Goal: Information Seeking & Learning: Learn about a topic

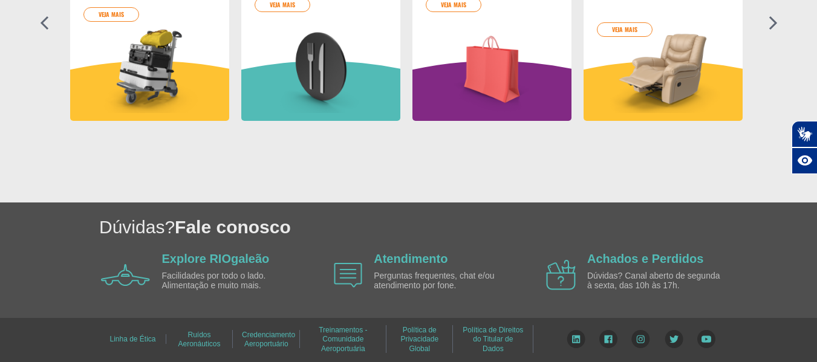
scroll to position [609, 0]
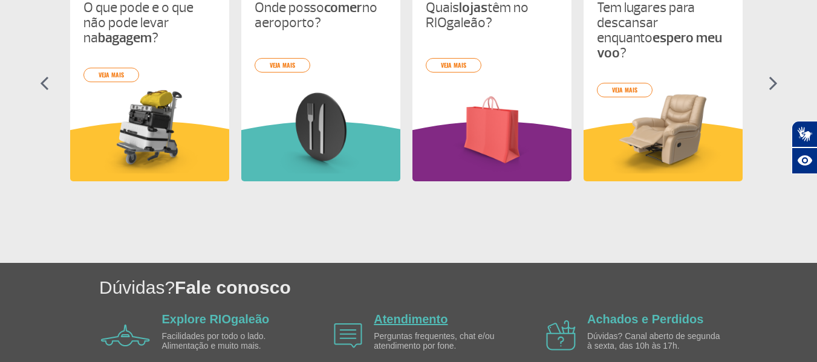
click at [397, 319] on link "Atendimento" at bounding box center [411, 319] width 74 height 13
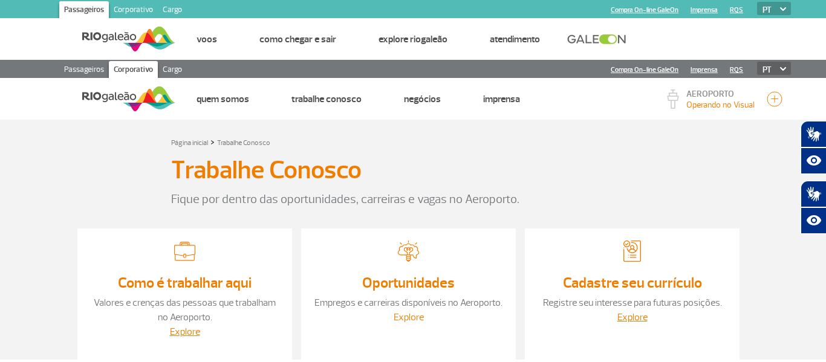
click at [405, 315] on link "Explore" at bounding box center [409, 318] width 30 height 12
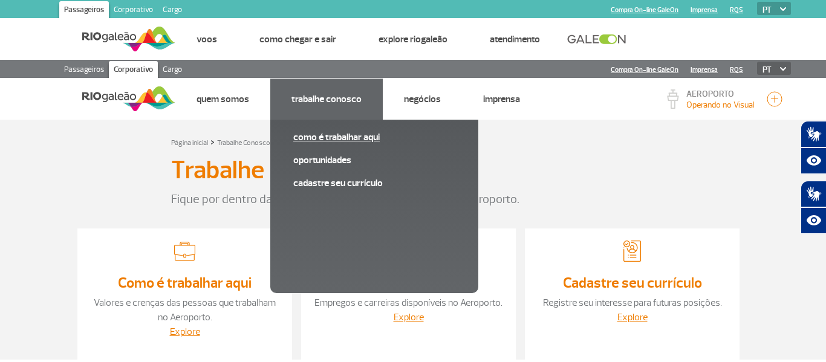
click at [329, 135] on link "Como é trabalhar aqui" at bounding box center [374, 137] width 162 height 13
